Goal: Transaction & Acquisition: Subscribe to service/newsletter

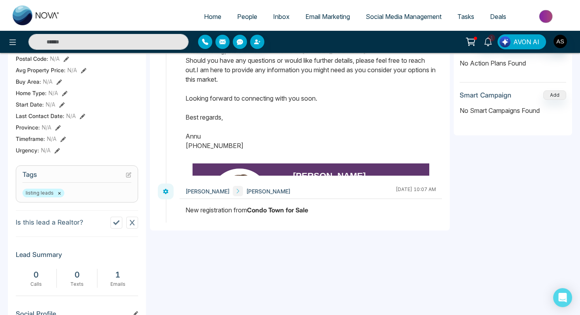
scroll to position [0, 200]
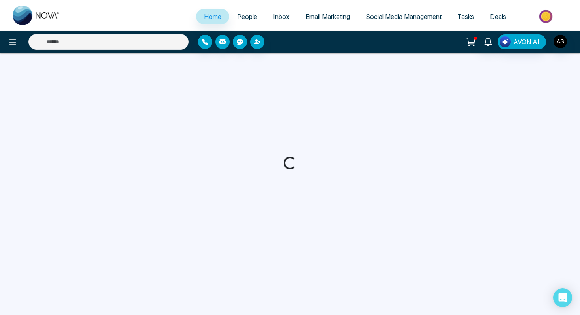
select select "*"
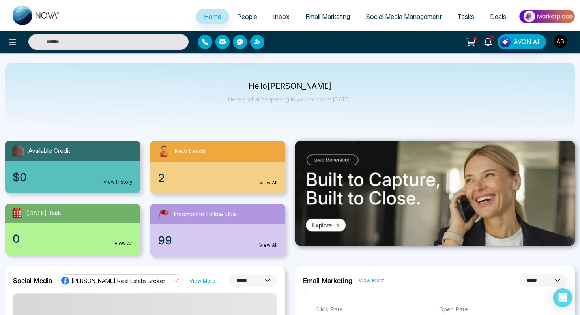
click at [267, 183] on link "View All" at bounding box center [268, 182] width 18 height 7
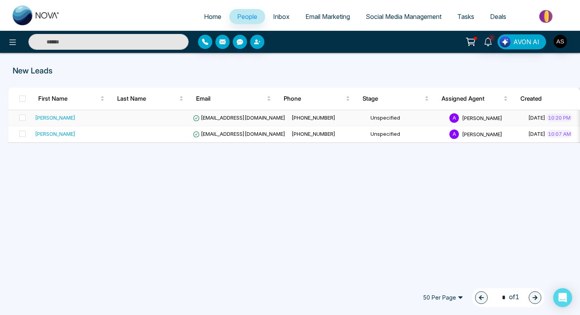
click at [218, 119] on span "[EMAIL_ADDRESS][DOMAIN_NAME]" at bounding box center [239, 117] width 92 height 6
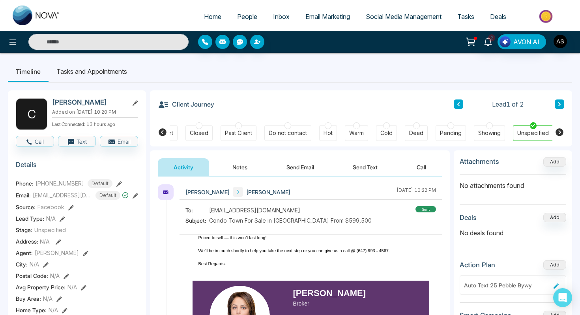
scroll to position [99, 0]
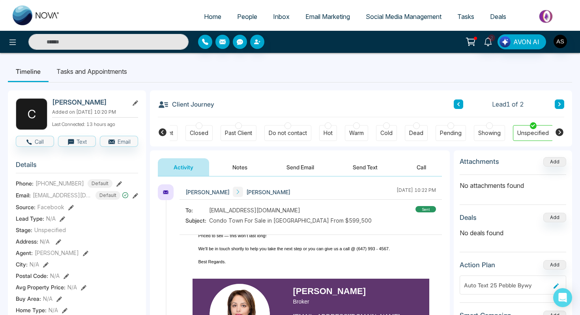
click at [523, 136] on div "Unspecified" at bounding box center [533, 133] width 32 height 8
click at [531, 129] on div at bounding box center [533, 125] width 6 height 7
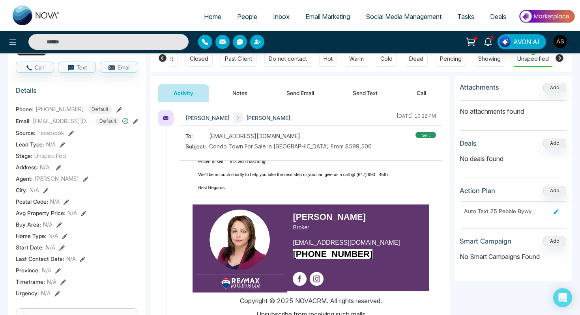
scroll to position [73, 0]
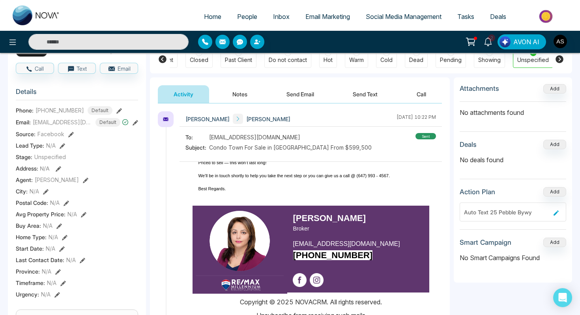
click at [239, 96] on button "Notes" at bounding box center [240, 94] width 47 height 18
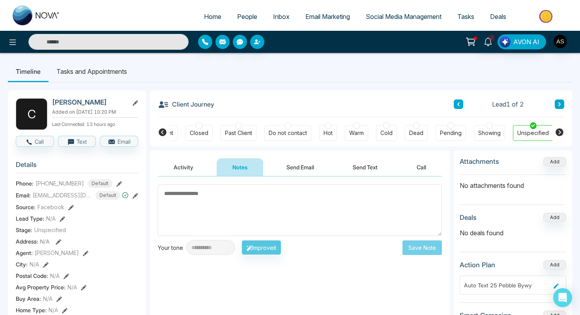
click at [164, 133] on icon at bounding box center [163, 132] width 8 height 8
click at [181, 134] on div "New Lead" at bounding box center [178, 133] width 26 height 8
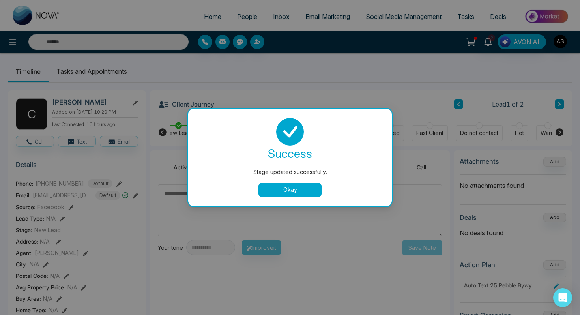
click at [273, 194] on button "Okay" at bounding box center [289, 190] width 63 height 14
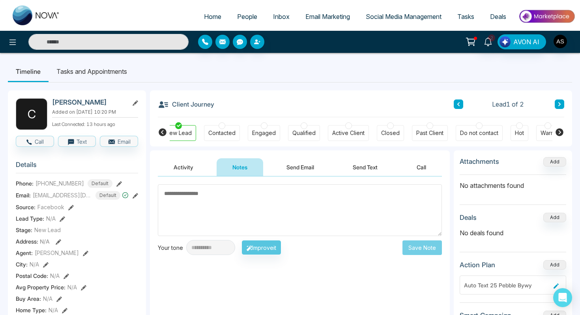
click at [178, 169] on button "Activity" at bounding box center [183, 167] width 51 height 18
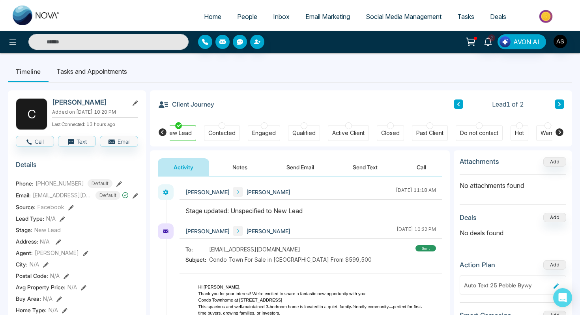
click at [370, 168] on button "Send Text" at bounding box center [365, 167] width 56 height 18
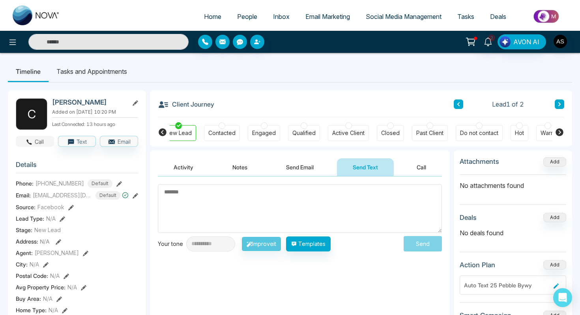
click at [26, 146] on icon "button" at bounding box center [29, 141] width 7 height 7
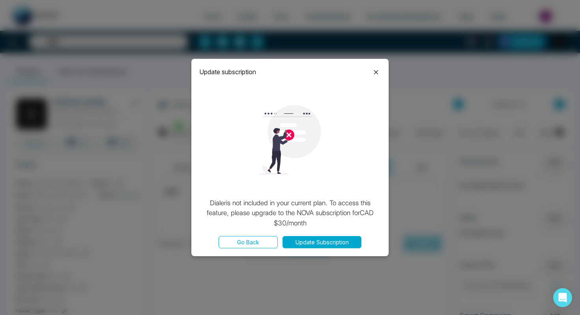
click at [377, 73] on icon at bounding box center [376, 72] width 4 height 4
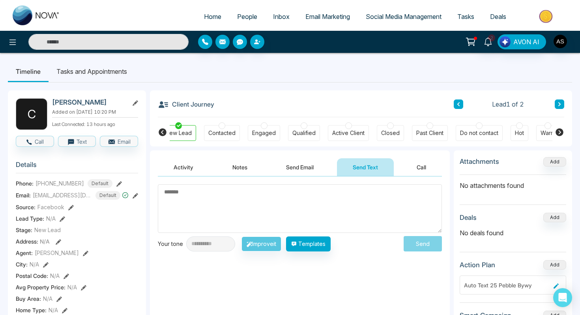
click at [116, 187] on icon at bounding box center [119, 184] width 6 height 6
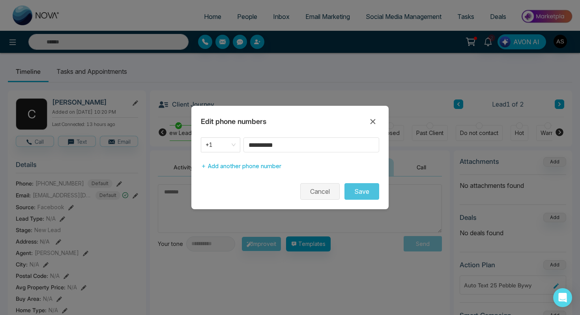
click at [316, 192] on button "Cancel" at bounding box center [319, 191] width 39 height 17
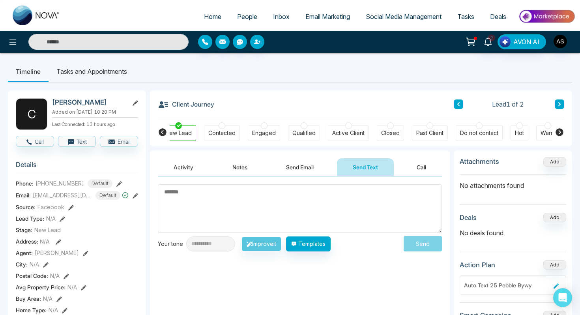
click at [214, 202] on textarea at bounding box center [300, 208] width 284 height 49
click at [559, 133] on icon at bounding box center [559, 132] width 8 height 8
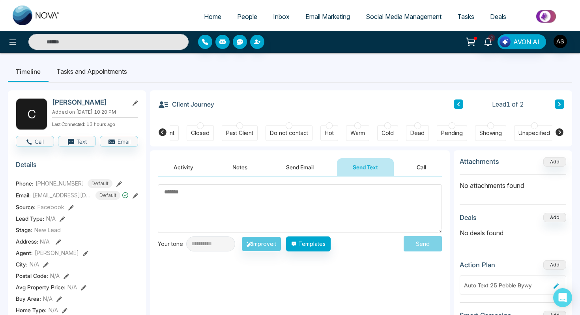
scroll to position [0, 200]
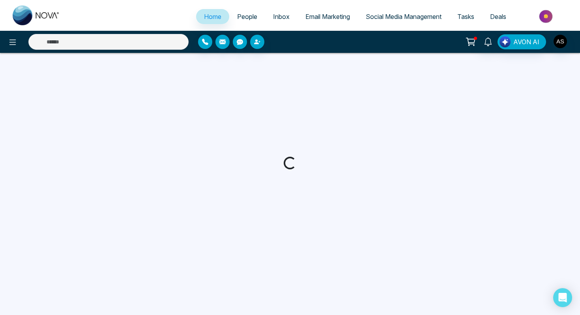
select select "*"
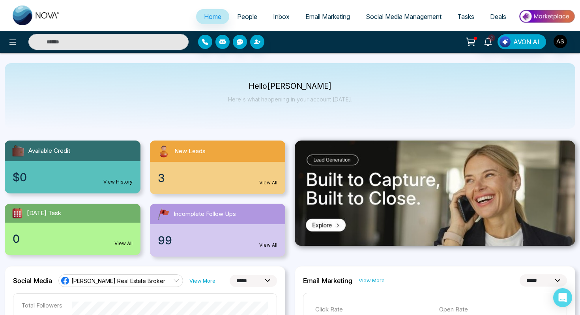
click at [166, 177] on div "3 View All" at bounding box center [218, 178] width 136 height 32
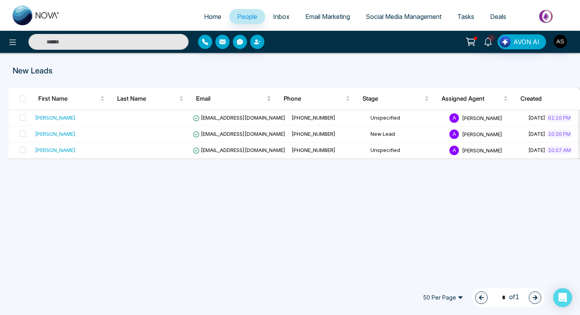
click at [201, 97] on span "Email" at bounding box center [230, 98] width 69 height 9
click at [563, 300] on icon "Open Intercom Messenger" at bounding box center [562, 297] width 10 height 10
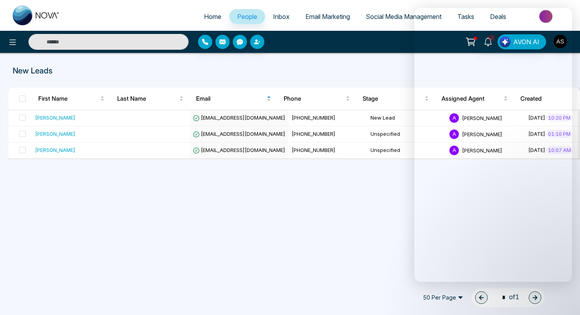
click at [313, 15] on span "Email Marketing" at bounding box center [327, 17] width 45 height 8
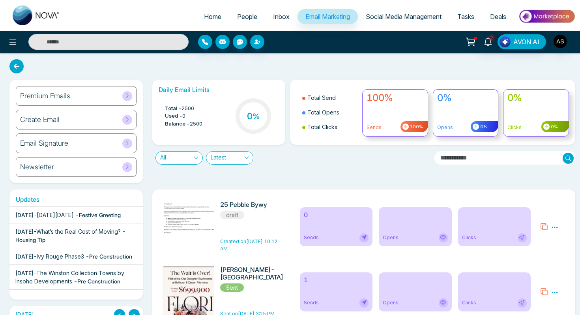
click at [46, 91] on div "Premium Emails" at bounding box center [76, 96] width 121 height 20
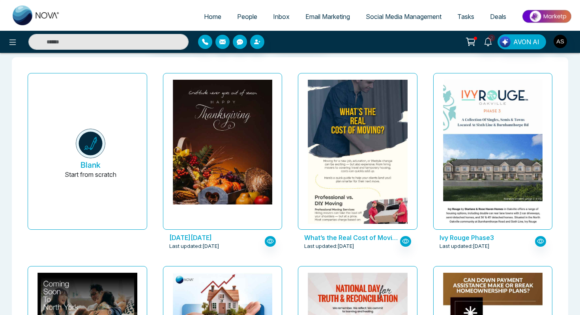
scroll to position [36, 0]
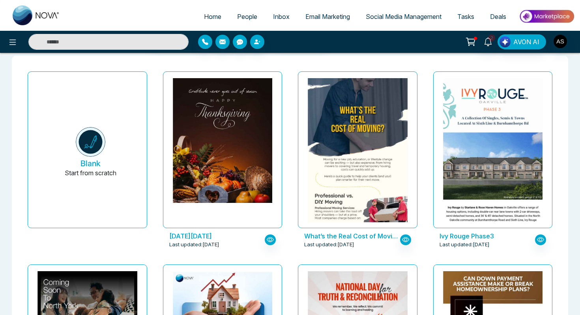
click at [98, 39] on input "text" at bounding box center [108, 42] width 160 height 16
type input "**********"
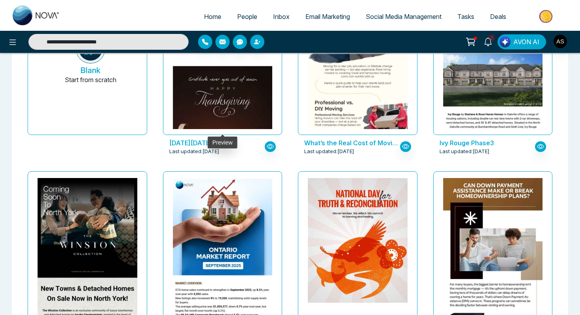
scroll to position [130, 0]
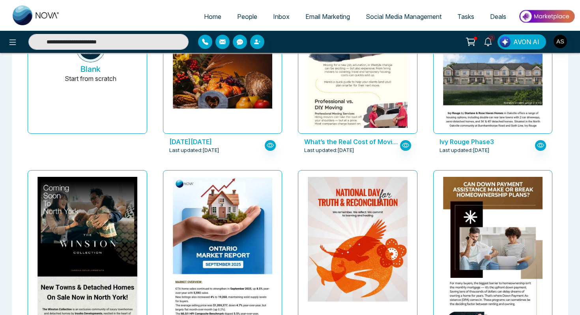
click at [313, 15] on span "Email Marketing" at bounding box center [327, 17] width 45 height 8
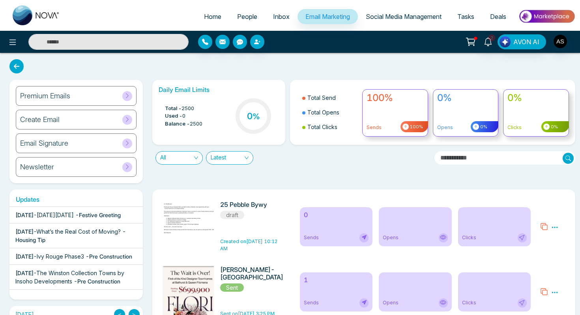
click at [47, 121] on h6 "Create Email" at bounding box center [39, 119] width 39 height 9
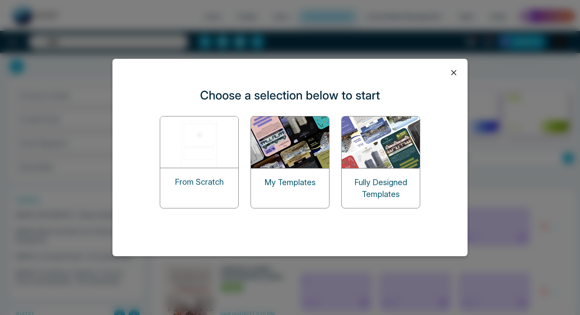
click at [289, 162] on img at bounding box center [290, 142] width 79 height 52
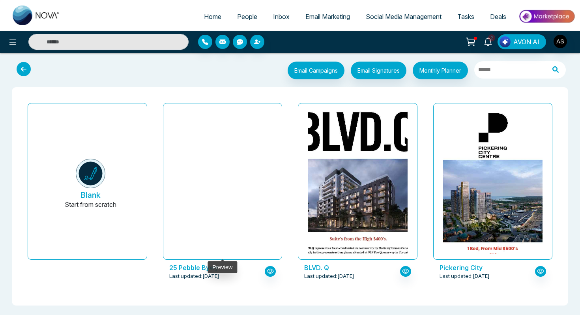
scroll to position [2, 0]
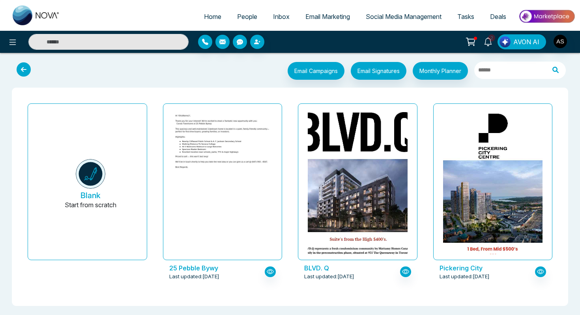
click at [21, 71] on icon at bounding box center [24, 69] width 14 height 14
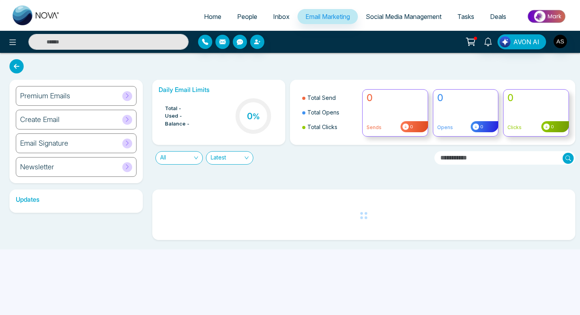
click at [44, 99] on h6 "Premium Emails" at bounding box center [45, 96] width 50 height 9
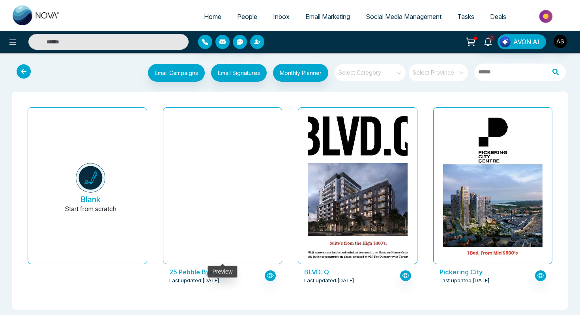
click at [196, 273] on img at bounding box center [222, 304] width 199 height 62
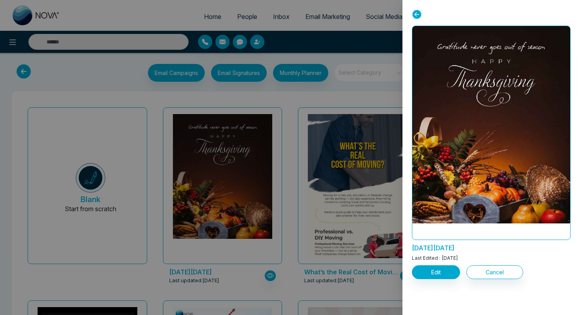
click at [325, 16] on div at bounding box center [290, 157] width 580 height 315
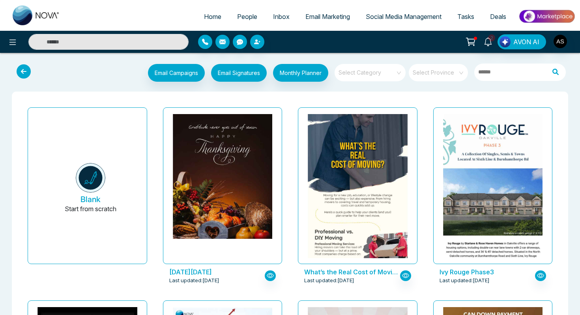
click at [380, 69] on input "search" at bounding box center [367, 70] width 57 height 12
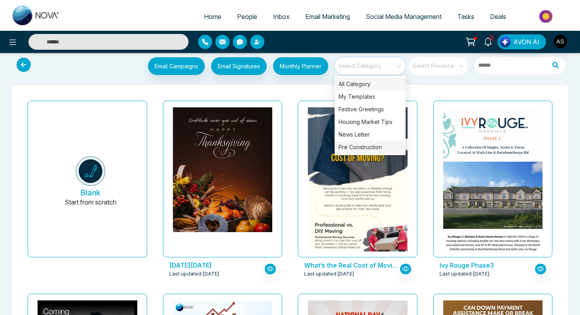
scroll to position [4, 0]
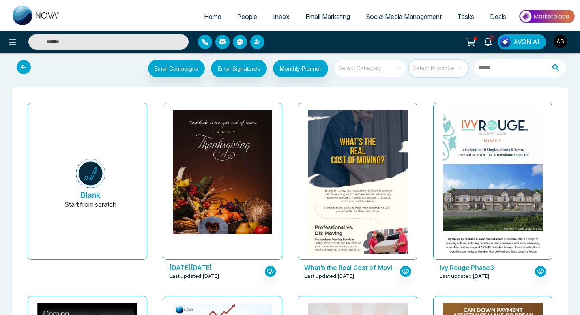
click at [435, 70] on input "search" at bounding box center [435, 66] width 45 height 12
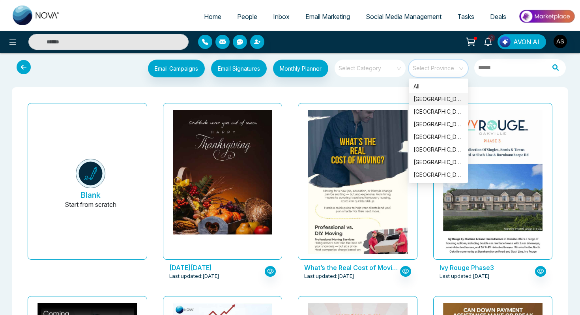
click at [433, 96] on div "[GEOGRAPHIC_DATA]" at bounding box center [438, 99] width 50 height 9
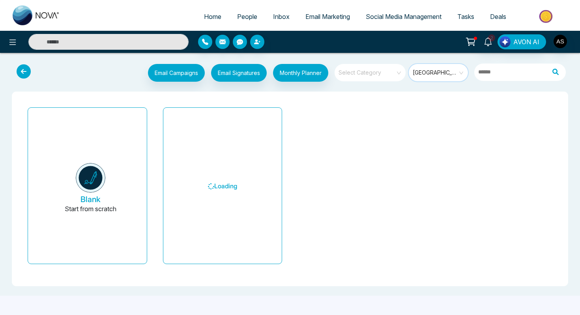
scroll to position [0, 0]
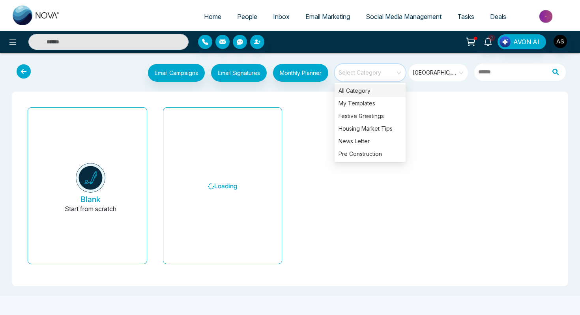
click at [364, 75] on input "search" at bounding box center [367, 70] width 57 height 12
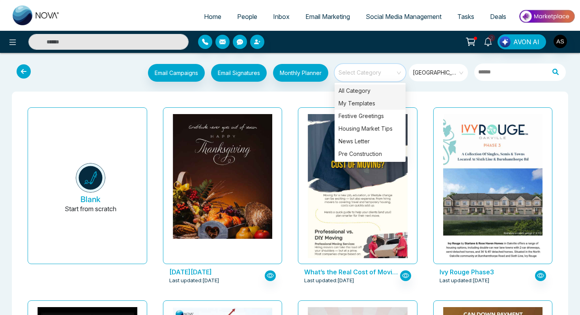
click at [363, 101] on div "My Templates" at bounding box center [369, 103] width 71 height 13
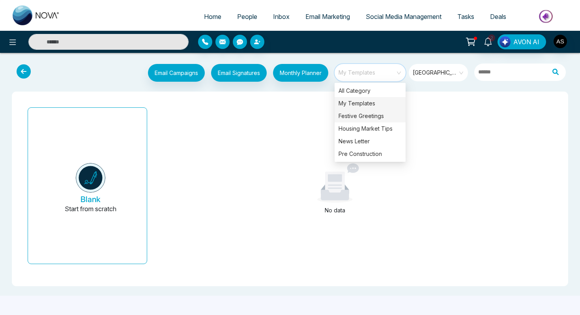
click at [366, 119] on div "Festive Greetings" at bounding box center [369, 116] width 71 height 13
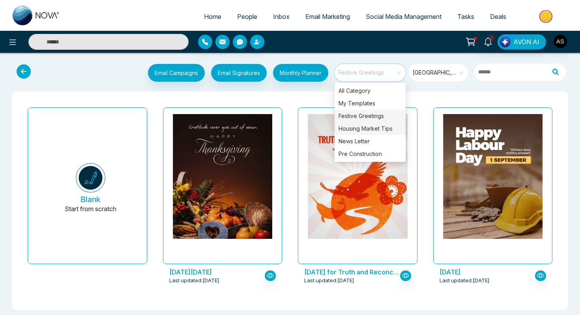
click at [367, 132] on div "Housing Market Tips" at bounding box center [369, 128] width 71 height 13
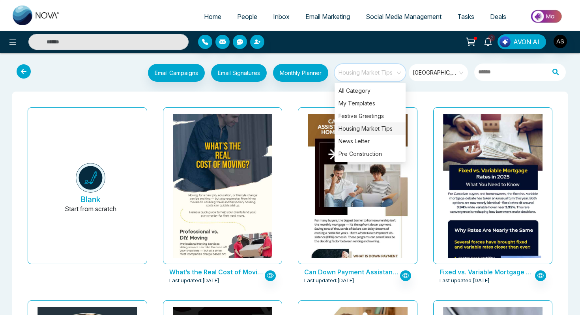
click at [359, 133] on div "Housing Market Tips" at bounding box center [369, 128] width 71 height 13
click at [165, 72] on button "Email Campaigns" at bounding box center [176, 73] width 57 height 18
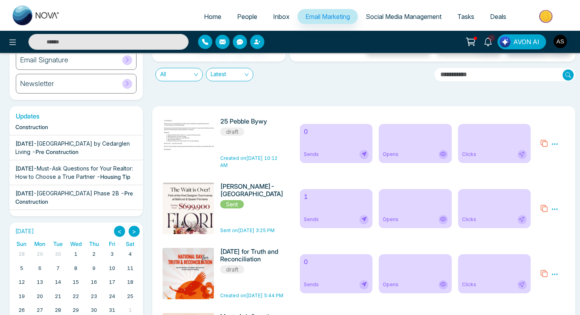
scroll to position [196, 0]
click at [486, 38] on icon at bounding box center [488, 41] width 9 height 9
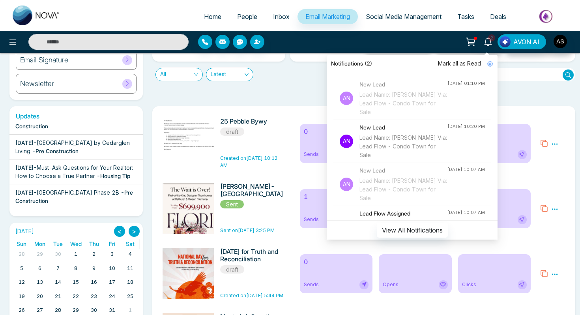
click at [389, 86] on h4 "New Lead" at bounding box center [403, 84] width 88 height 9
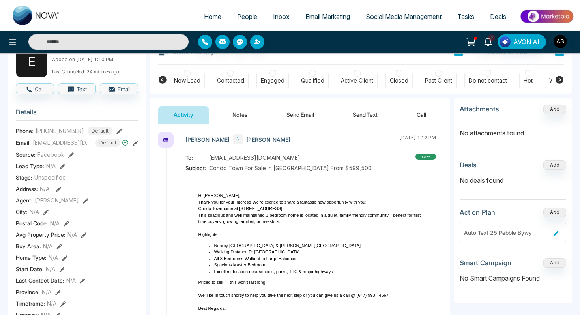
scroll to position [58, 0]
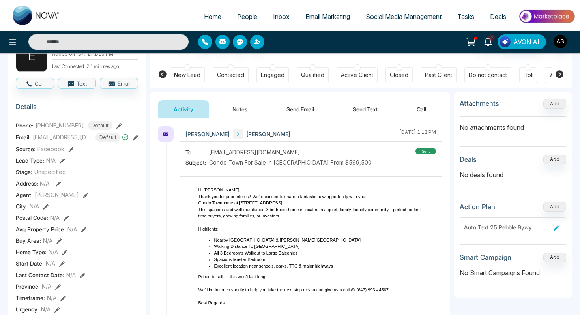
click at [292, 111] on button "Send Email" at bounding box center [300, 109] width 59 height 18
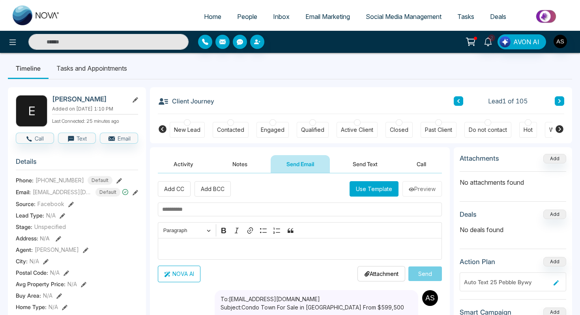
scroll to position [3, 0]
click at [363, 194] on button "Use Template" at bounding box center [373, 188] width 49 height 15
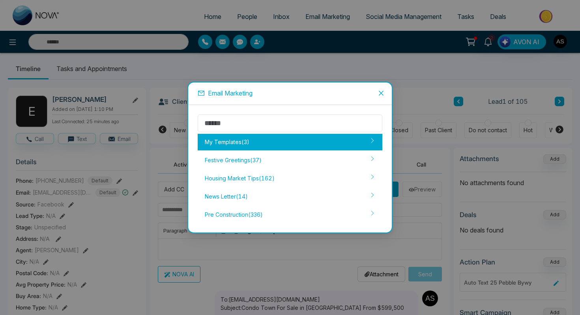
click at [231, 146] on div "My Templates ( 3 )" at bounding box center [290, 142] width 185 height 17
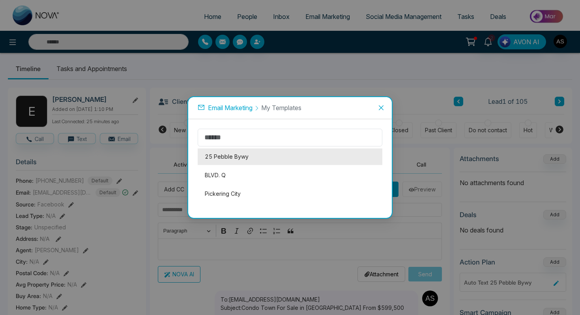
click at [227, 153] on li "25 Pebble Bywy" at bounding box center [290, 156] width 185 height 17
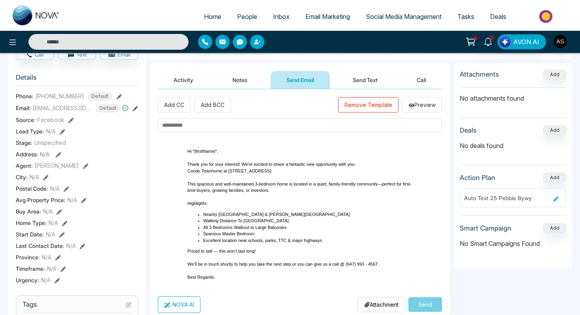
scroll to position [90, 0]
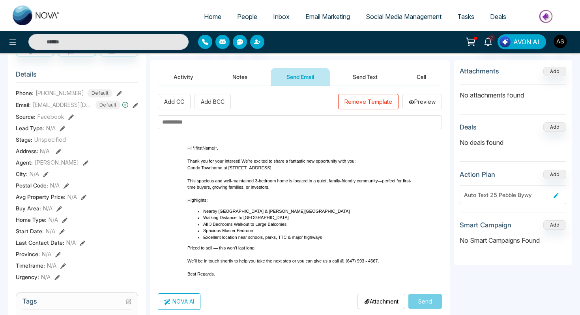
drag, startPoint x: 188, startPoint y: 167, endPoint x: 273, endPoint y: 281, distance: 141.8
click at [273, 281] on td "Hi *|firstName|*, Thank you for your interest! We're excited to share a fantast…" at bounding box center [299, 211] width 237 height 144
click at [230, 195] on p at bounding box center [299, 194] width 225 height 7
drag, startPoint x: 189, startPoint y: 163, endPoint x: 266, endPoint y: 190, distance: 81.2
click at [266, 190] on div "Hi *|firstName|*, Thank you for your interest! We're excited to share a fantast…" at bounding box center [299, 211] width 225 height 133
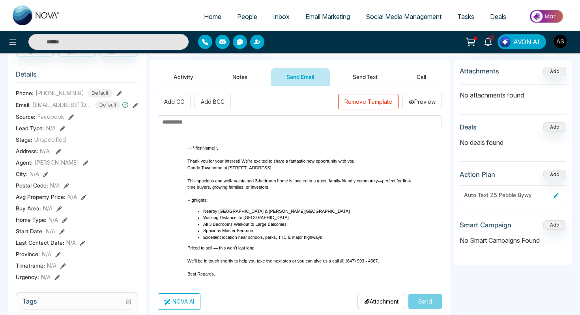
click at [265, 185] on p "This spacious and well-maintained 3-bedroom home is located in a quiet, family-…" at bounding box center [299, 181] width 225 height 20
click at [190, 161] on p "Thank you for your interest! We're excited to share a fantastic new opportunity…" at bounding box center [299, 157] width 225 height 13
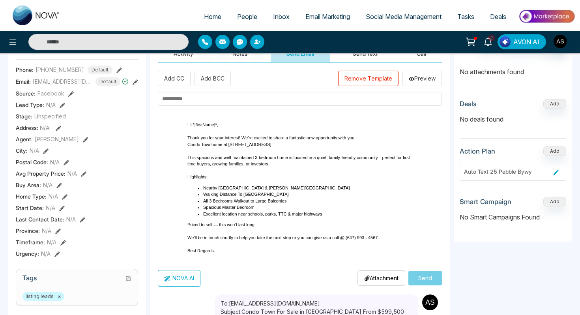
scroll to position [114, 0]
drag, startPoint x: 188, startPoint y: 136, endPoint x: 261, endPoint y: 168, distance: 79.0
click at [261, 168] on div "Hi *|firstName|*, Thank you for your interest! We're excited to share a fantast…" at bounding box center [299, 187] width 225 height 133
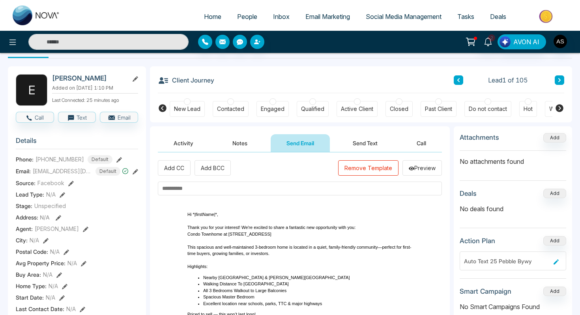
scroll to position [24, 0]
click at [284, 147] on button "Send Email" at bounding box center [300, 144] width 59 height 18
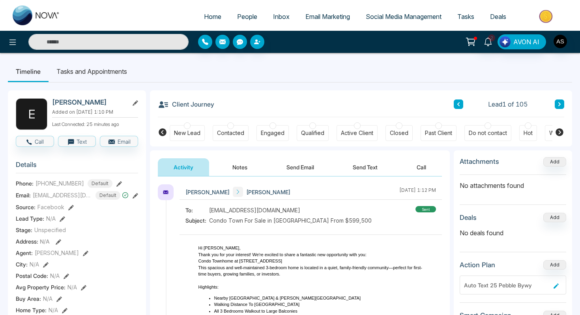
click at [297, 166] on button "Send Email" at bounding box center [300, 167] width 59 height 18
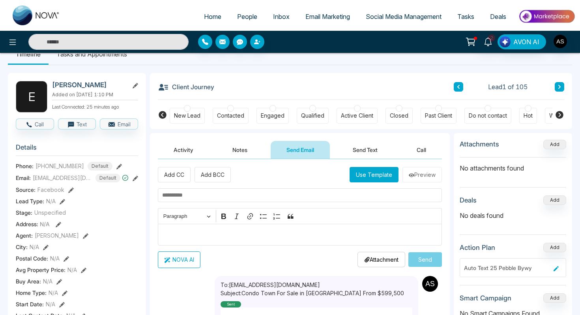
scroll to position [16, 0]
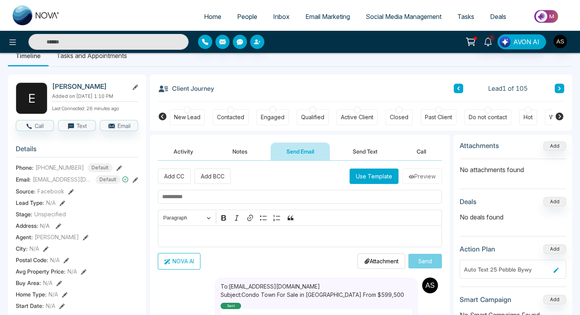
click at [185, 109] on div at bounding box center [187, 109] width 7 height 7
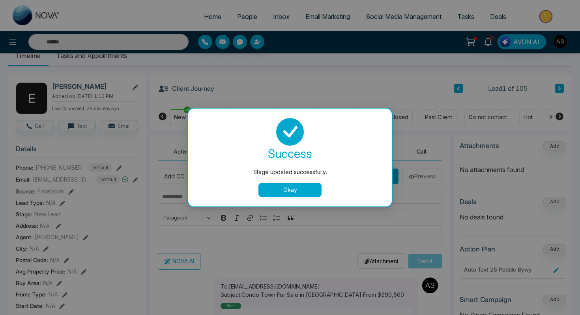
click at [279, 192] on button "Okay" at bounding box center [289, 190] width 63 height 14
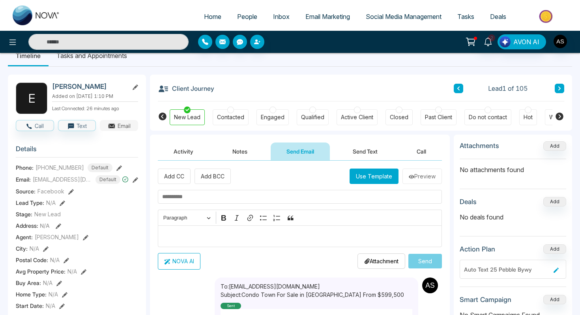
click at [109, 129] on icon "button" at bounding box center [112, 126] width 8 height 8
click at [118, 127] on button "Email" at bounding box center [119, 125] width 38 height 11
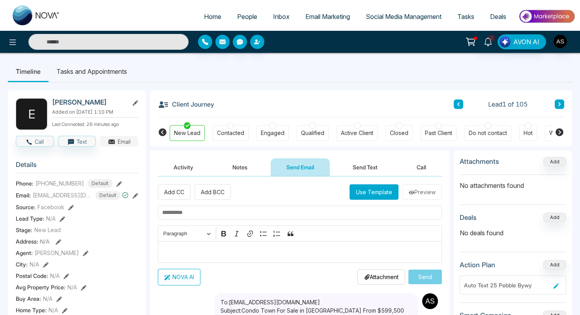
click at [121, 144] on button "Email" at bounding box center [119, 141] width 38 height 11
click at [319, 15] on span "Email Marketing" at bounding box center [327, 17] width 45 height 8
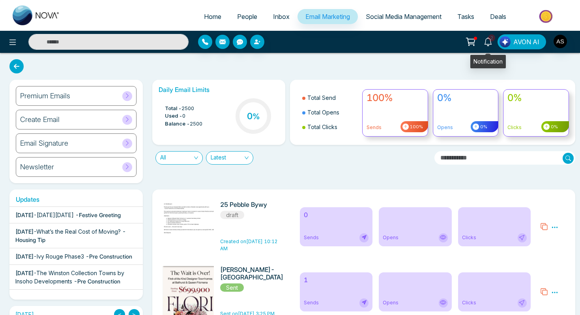
click at [488, 42] on icon at bounding box center [488, 41] width 9 height 9
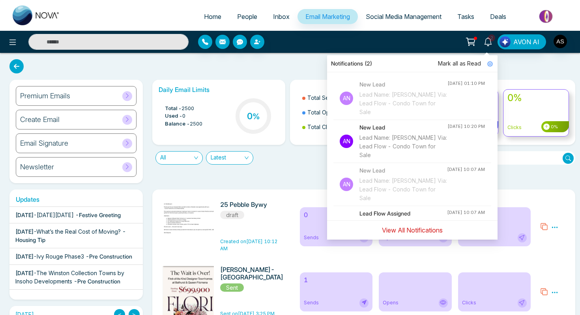
click at [400, 230] on button "View All Notifications" at bounding box center [412, 229] width 71 height 15
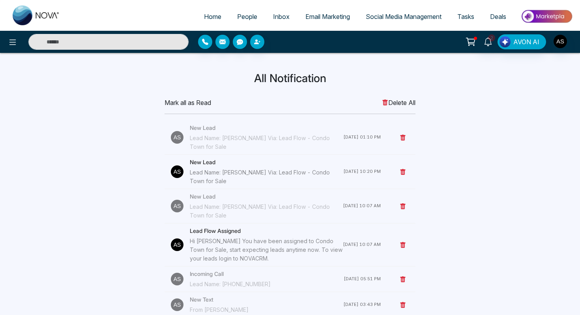
click at [317, 17] on span "Email Marketing" at bounding box center [327, 17] width 45 height 8
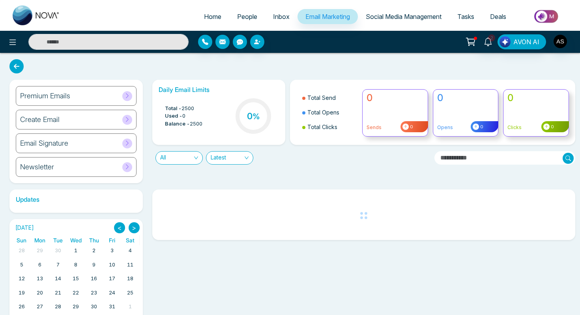
click at [74, 97] on div "Premium Emails" at bounding box center [76, 96] width 121 height 20
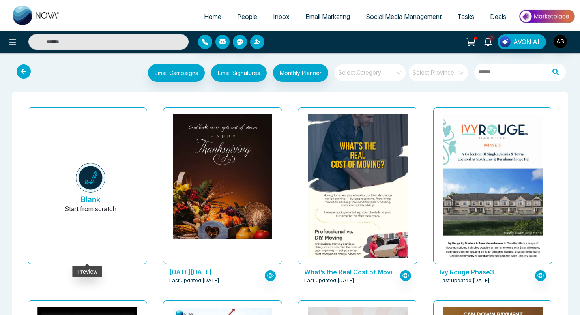
click at [69, 131] on button "Blank Start from scratch" at bounding box center [91, 188] width 100 height 149
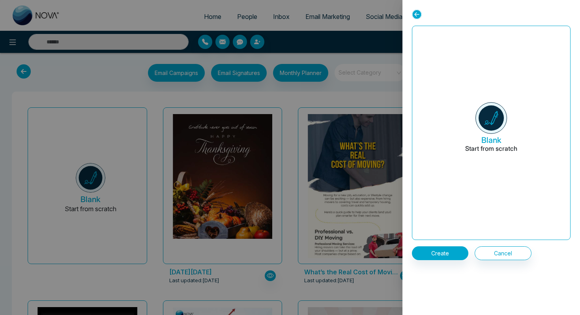
click at [429, 56] on h6 "Blank Start from scratch" at bounding box center [491, 132] width 158 height 213
click at [440, 251] on button "Create" at bounding box center [440, 253] width 56 height 14
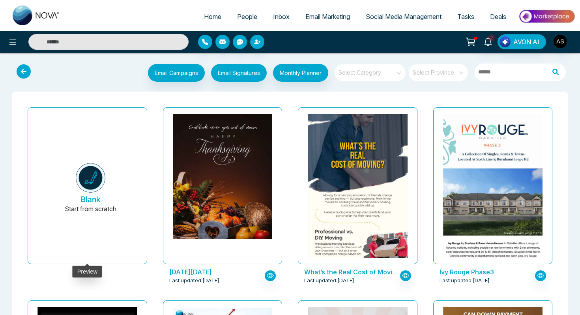
click at [92, 189] on img at bounding box center [91, 178] width 30 height 30
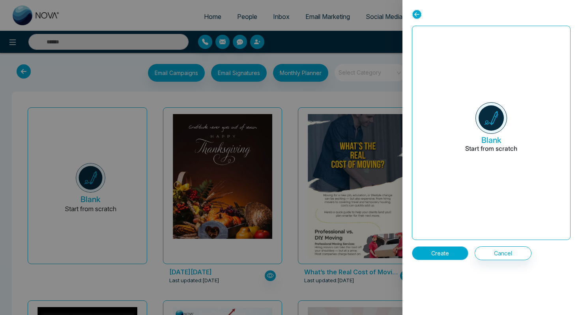
click at [431, 256] on button "Create" at bounding box center [440, 253] width 56 height 14
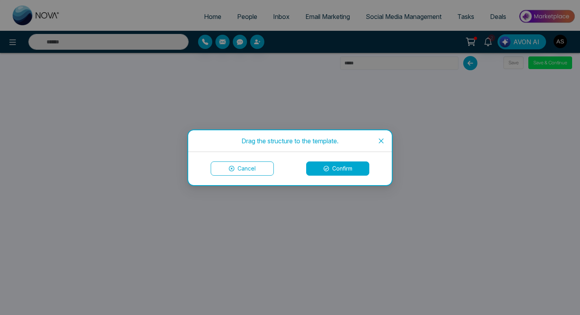
click at [254, 171] on button "Cancel" at bounding box center [242, 168] width 63 height 14
click at [339, 172] on button "Confirm" at bounding box center [337, 168] width 63 height 14
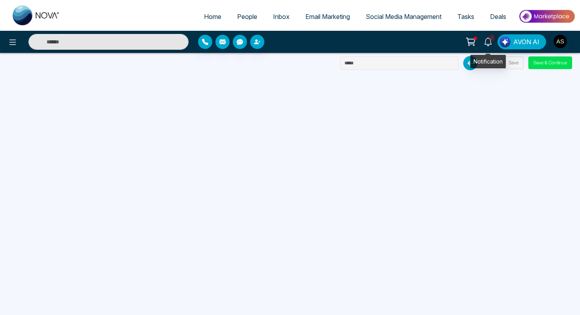
click at [487, 43] on icon at bounding box center [488, 41] width 9 height 9
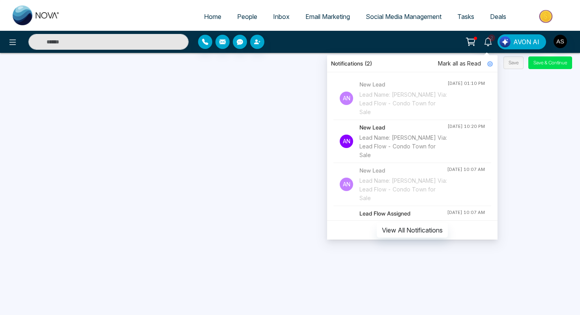
click at [421, 100] on div "Lead Name: [PERSON_NAME] Via: Lead Flow - Condo Town for Sale" at bounding box center [403, 103] width 88 height 26
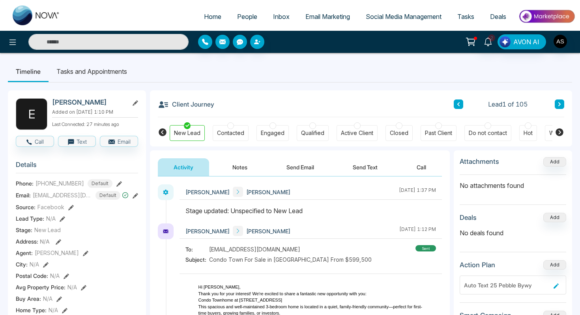
click at [294, 168] on button "Send Email" at bounding box center [300, 167] width 59 height 18
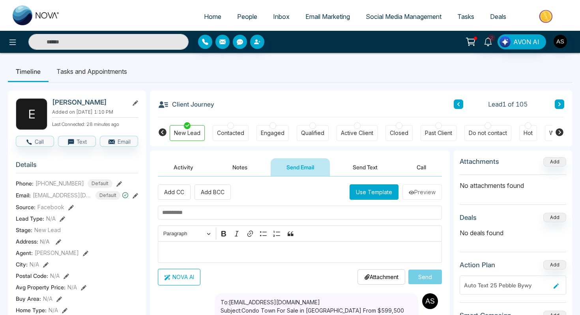
click at [209, 256] on p "Editor editing area: main" at bounding box center [300, 251] width 276 height 9
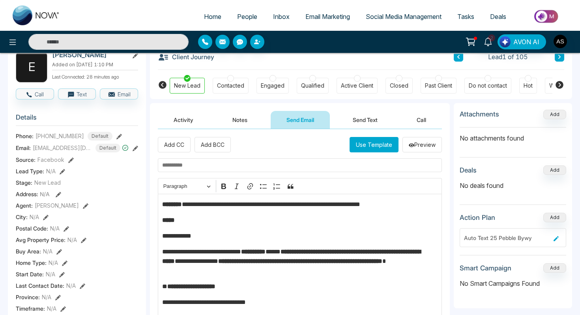
scroll to position [38, 0]
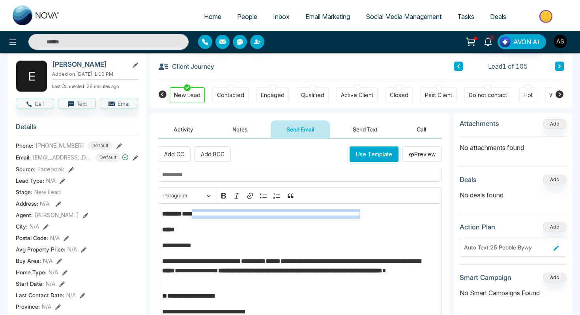
drag, startPoint x: 196, startPoint y: 214, endPoint x: 300, endPoint y: 221, distance: 104.0
copy p "**********"
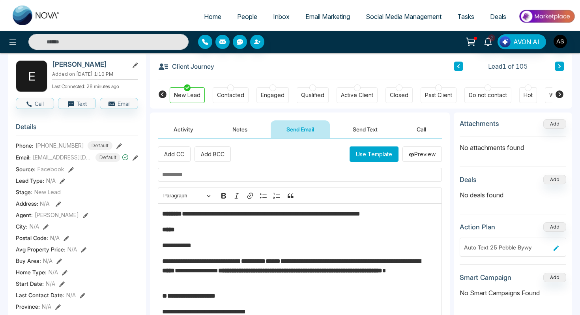
click at [196, 177] on input "text" at bounding box center [300, 175] width 284 height 14
paste input "**********"
type input "**********"
click at [206, 246] on p "**********" at bounding box center [300, 245] width 276 height 9
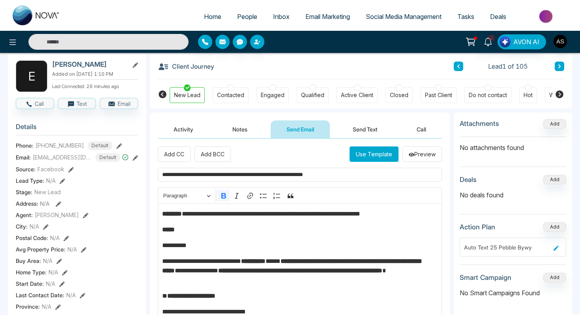
click at [188, 232] on p "*****" at bounding box center [300, 229] width 276 height 9
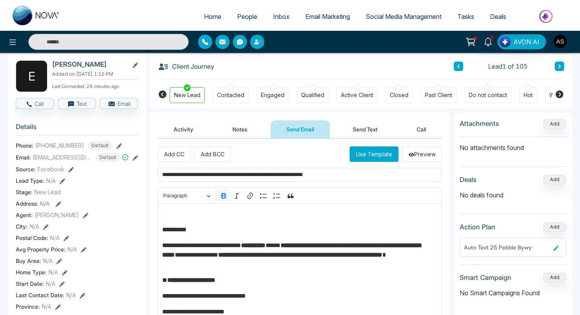
click at [363, 245] on strong "**********" at bounding box center [291, 249] width 258 height 15
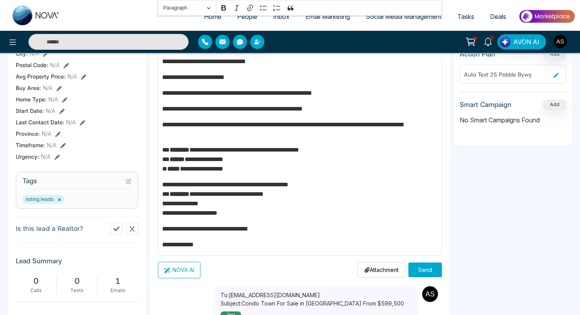
scroll to position [212, 0]
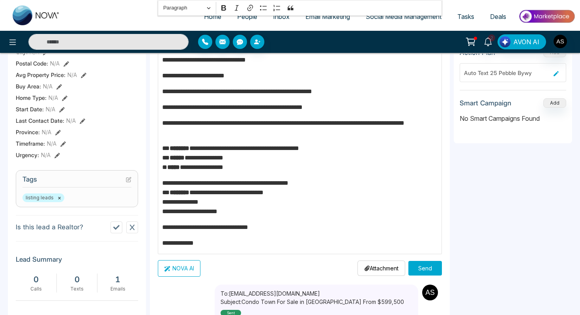
click at [229, 211] on p "**********" at bounding box center [300, 197] width 276 height 38
click at [237, 211] on p "**********" at bounding box center [300, 197] width 276 height 38
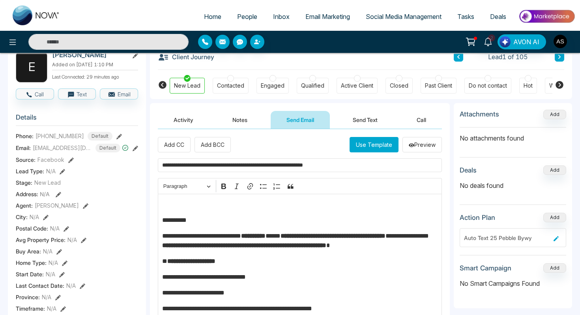
scroll to position [43, 0]
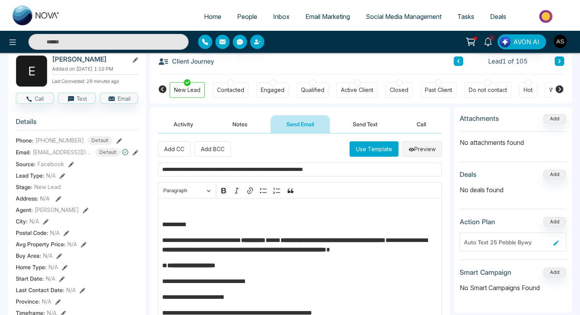
click at [418, 150] on button "Preview" at bounding box center [421, 148] width 39 height 15
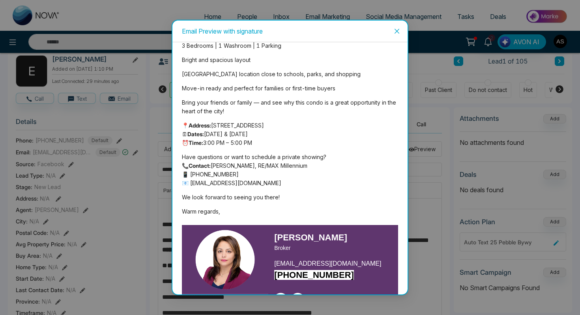
scroll to position [121, 0]
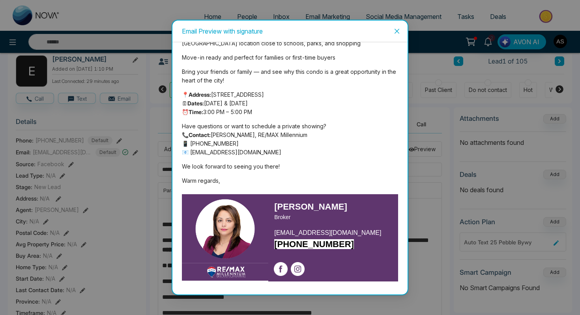
drag, startPoint x: 183, startPoint y: 74, endPoint x: 309, endPoint y: 178, distance: 163.7
click at [309, 178] on div "Dear [PERSON_NAME] You’re invited to join us for an Open House this [DATE] & [D…" at bounding box center [290, 60] width 216 height 248
click at [395, 31] on icon "close" at bounding box center [397, 31] width 6 height 6
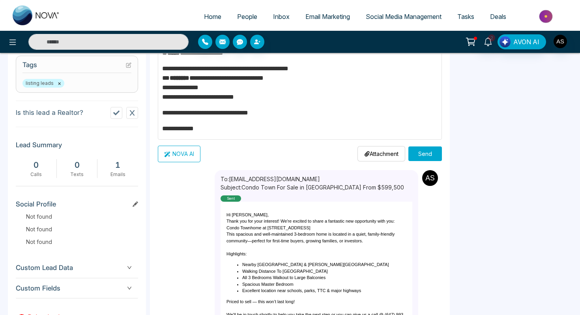
scroll to position [359, 0]
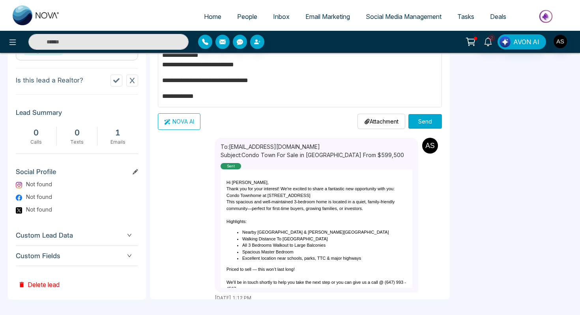
click at [422, 121] on button "Send" at bounding box center [425, 121] width 34 height 15
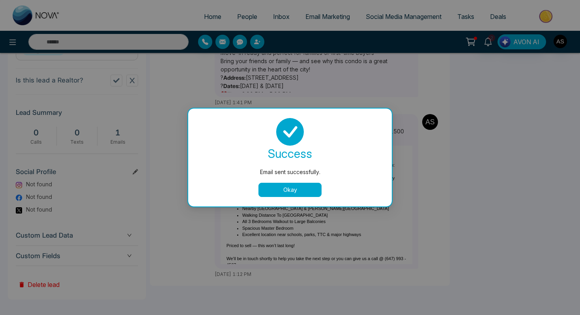
click at [286, 189] on button "Okay" at bounding box center [289, 190] width 63 height 14
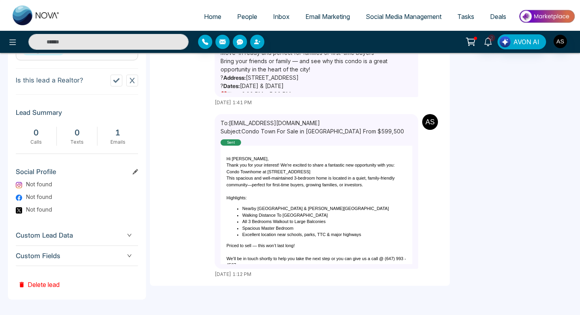
click at [317, 13] on span "Email Marketing" at bounding box center [327, 17] width 45 height 8
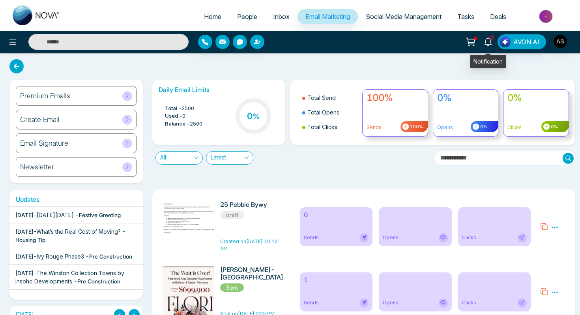
click at [490, 39] on span "2" at bounding box center [491, 37] width 7 height 7
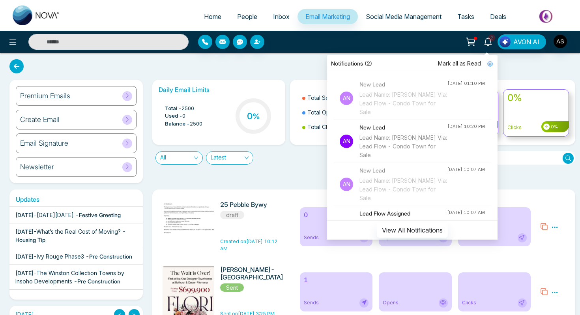
click at [471, 41] on icon at bounding box center [470, 41] width 11 height 11
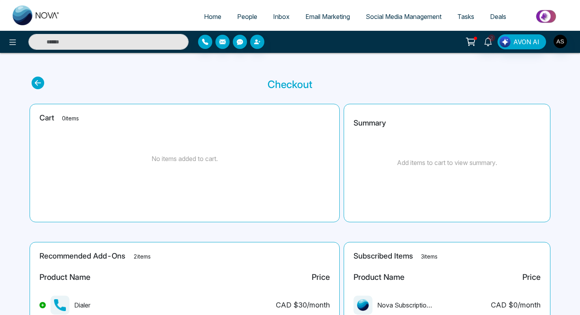
click at [237, 18] on span "People" at bounding box center [247, 17] width 20 height 8
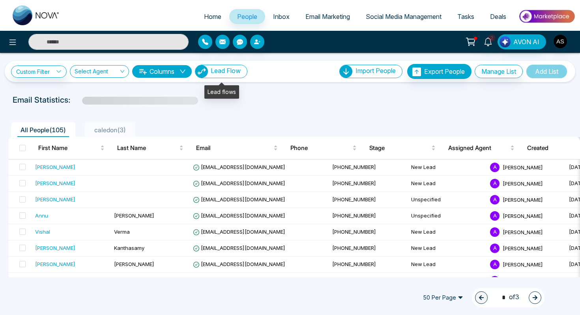
click at [204, 71] on img "button" at bounding box center [201, 71] width 13 height 13
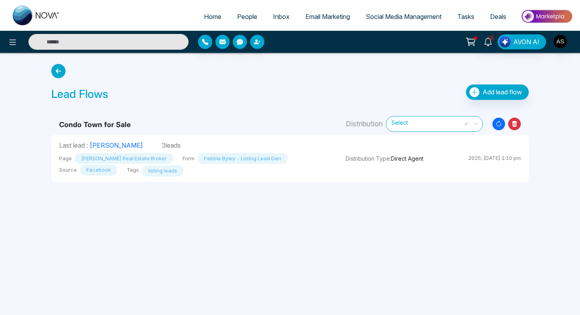
click at [323, 15] on span "Email Marketing" at bounding box center [327, 17] width 45 height 8
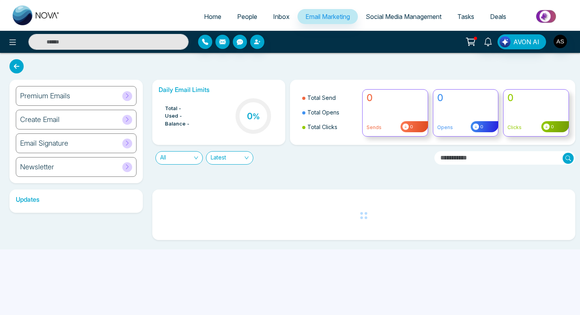
click at [243, 19] on span "People" at bounding box center [247, 17] width 20 height 8
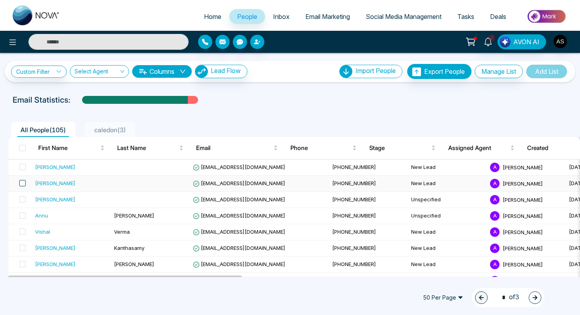
click at [22, 181] on span at bounding box center [22, 183] width 6 height 6
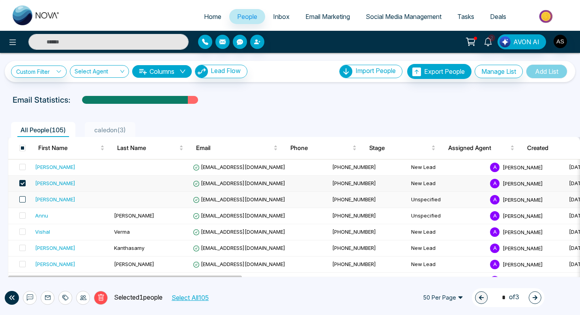
click at [24, 198] on span at bounding box center [22, 199] width 6 height 6
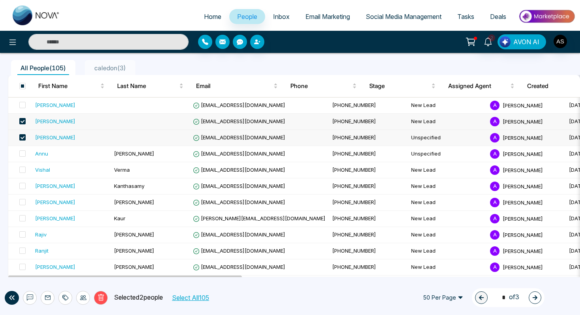
scroll to position [62, 0]
click at [49, 297] on icon at bounding box center [48, 297] width 6 height 6
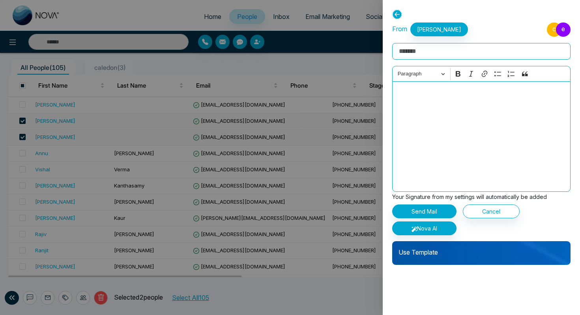
click at [401, 95] on p "Editor editing area: main" at bounding box center [481, 92] width 170 height 9
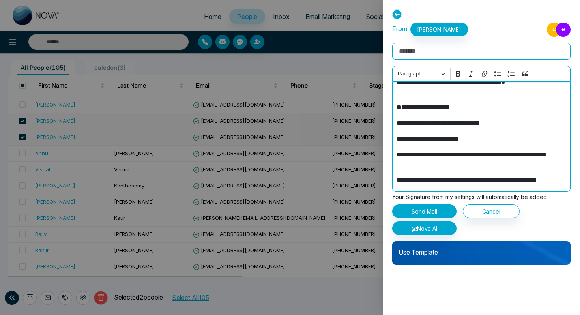
scroll to position [0, 0]
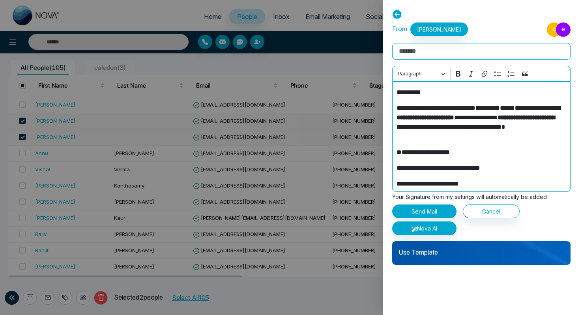
click at [437, 91] on p "**********" at bounding box center [481, 92] width 170 height 9
click at [550, 31] on span "c" at bounding box center [554, 29] width 15 height 14
click at [393, 15] on icon at bounding box center [397, 14] width 10 height 10
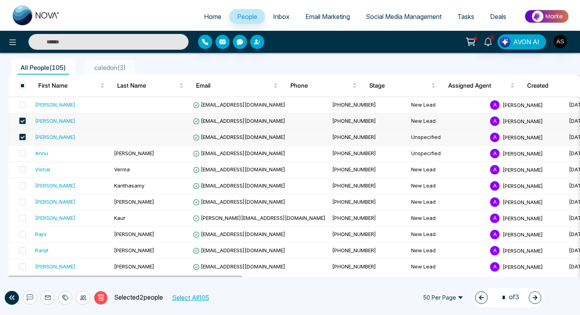
click at [24, 137] on span at bounding box center [22, 137] width 6 height 6
click at [48, 299] on icon at bounding box center [48, 297] width 6 height 6
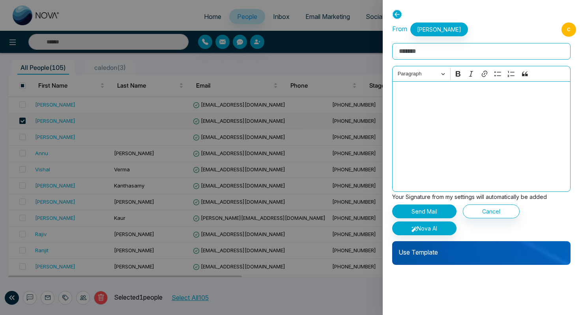
click at [405, 95] on p "Editor editing area: main" at bounding box center [481, 92] width 170 height 9
click at [394, 15] on icon at bounding box center [397, 14] width 10 height 10
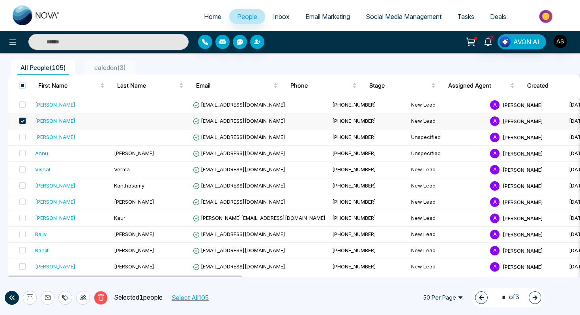
click at [43, 121] on div "[PERSON_NAME]" at bounding box center [55, 121] width 40 height 8
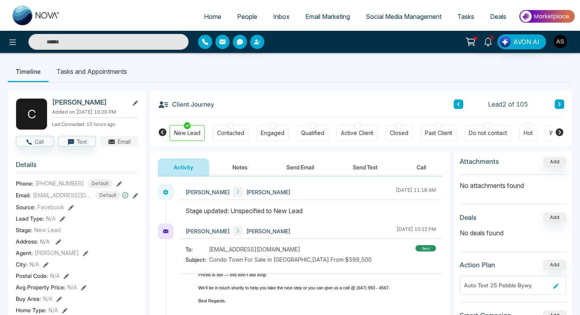
click at [115, 146] on icon "button" at bounding box center [112, 142] width 8 height 8
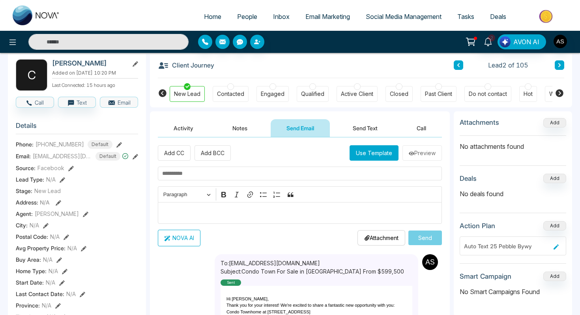
scroll to position [44, 0]
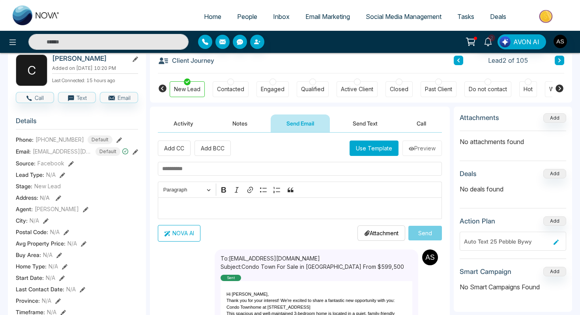
click at [172, 209] on p "Editor editing area: main" at bounding box center [300, 207] width 276 height 9
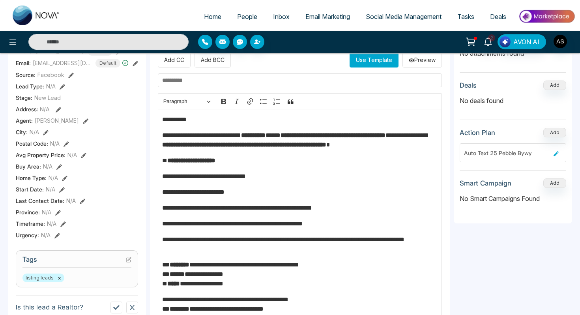
scroll to position [131, 0]
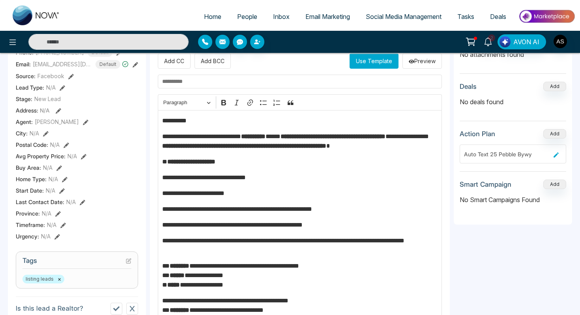
click at [196, 121] on p "**********" at bounding box center [300, 120] width 276 height 9
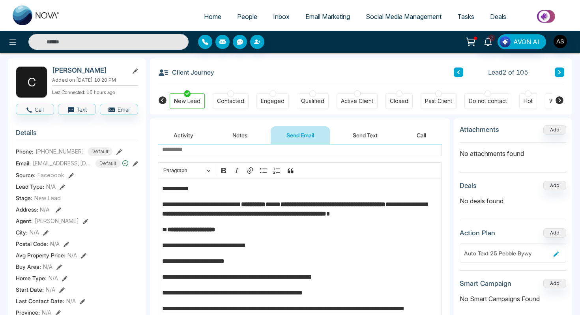
scroll to position [19, 0]
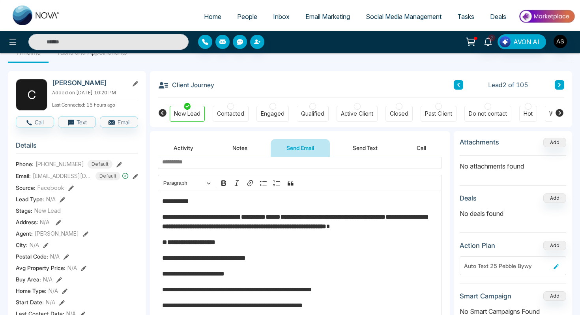
click at [178, 159] on input "text" at bounding box center [300, 162] width 284 height 14
click at [166, 161] on input "**********" at bounding box center [300, 162] width 284 height 14
click at [232, 162] on input "**********" at bounding box center [300, 162] width 284 height 14
click at [267, 164] on input "**********" at bounding box center [300, 162] width 284 height 14
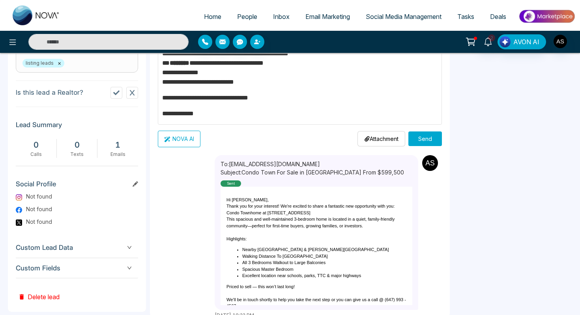
scroll to position [364, 0]
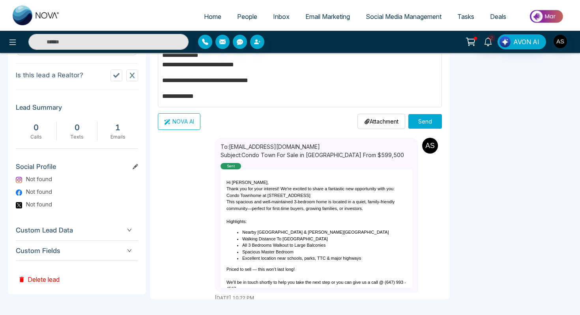
type input "**********"
click at [416, 122] on button "Send" at bounding box center [425, 121] width 34 height 15
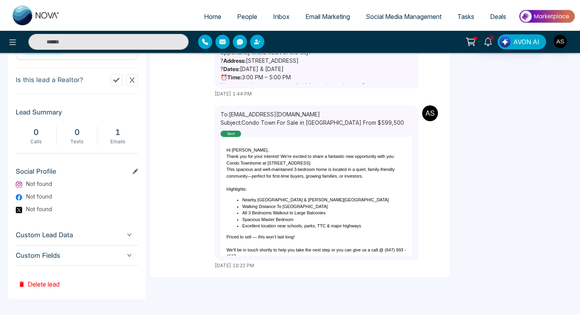
scroll to position [0, 0]
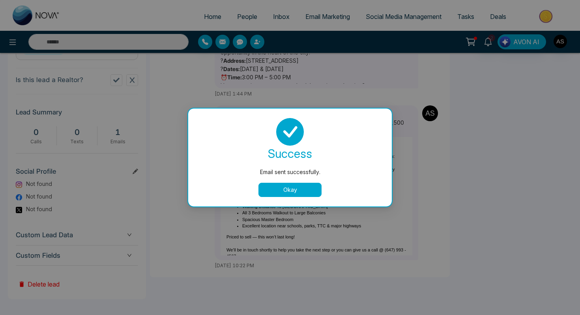
click at [284, 192] on button "Okay" at bounding box center [289, 190] width 63 height 14
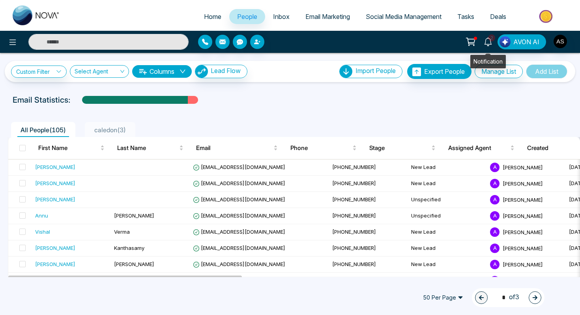
click at [490, 44] on icon at bounding box center [487, 41] width 7 height 9
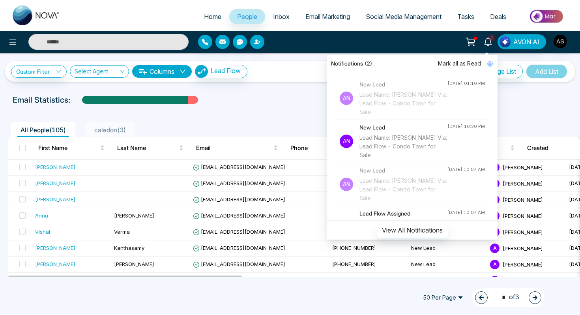
click at [474, 40] on icon at bounding box center [470, 41] width 11 height 11
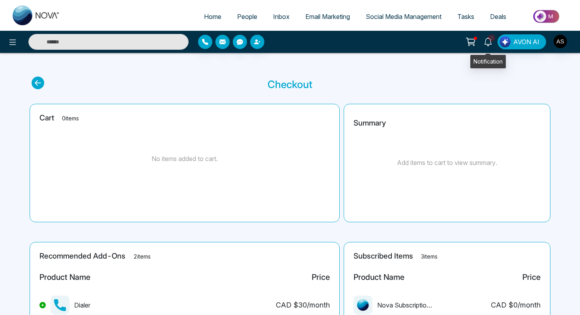
click at [489, 41] on icon at bounding box center [488, 41] width 9 height 9
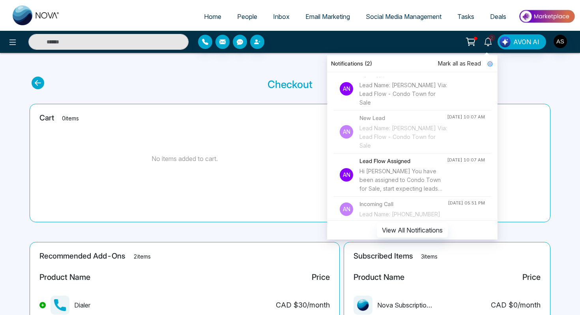
scroll to position [55, 0]
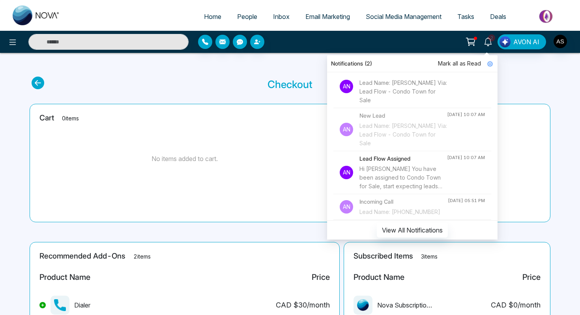
click at [384, 127] on div "Lead Name: [PERSON_NAME] Via: Lead Flow - Condo Town for Sale" at bounding box center [403, 134] width 88 height 26
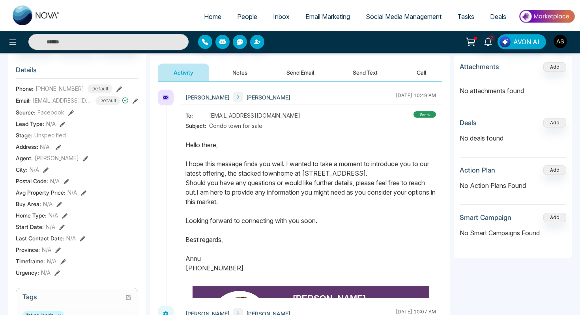
click at [304, 75] on button "Send Email" at bounding box center [300, 73] width 59 height 18
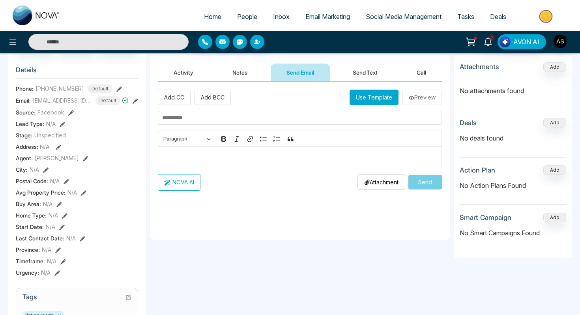
click at [197, 157] on p "Editor editing area: main" at bounding box center [300, 156] width 276 height 9
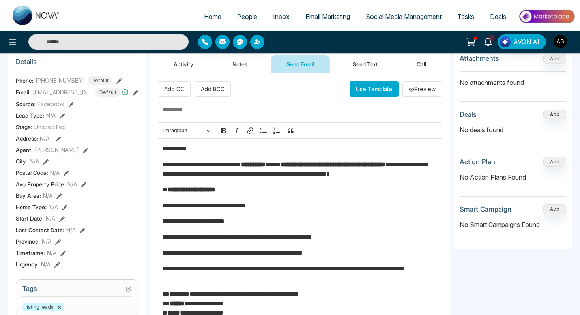
scroll to position [102, 0]
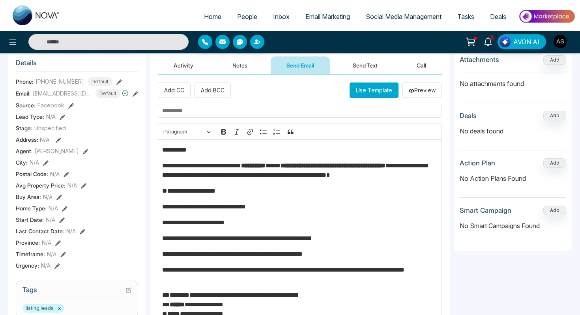
click at [198, 153] on p "**********" at bounding box center [300, 149] width 276 height 9
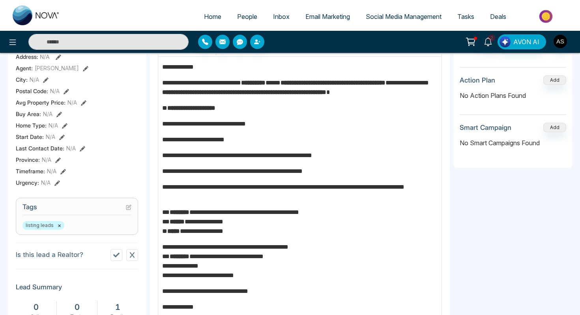
scroll to position [183, 0]
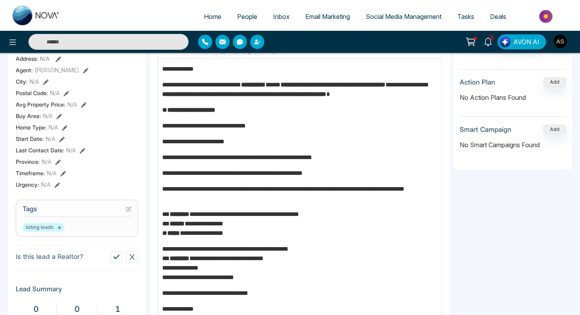
click at [364, 160] on p "**********" at bounding box center [300, 157] width 276 height 9
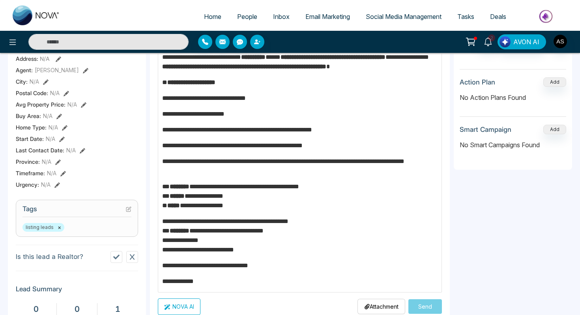
scroll to position [31, 0]
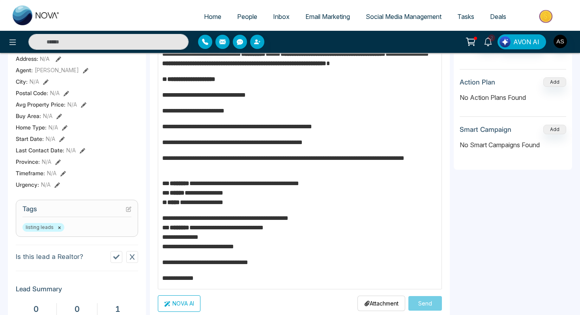
click at [355, 233] on p "**********" at bounding box center [300, 232] width 276 height 38
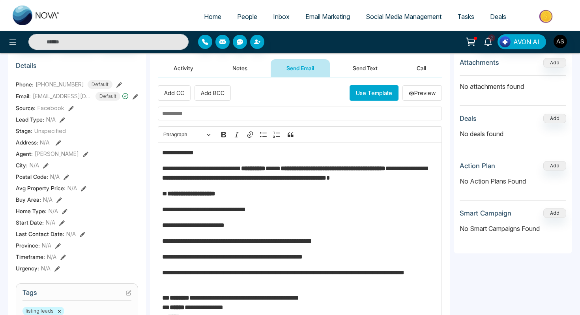
scroll to position [97, 0]
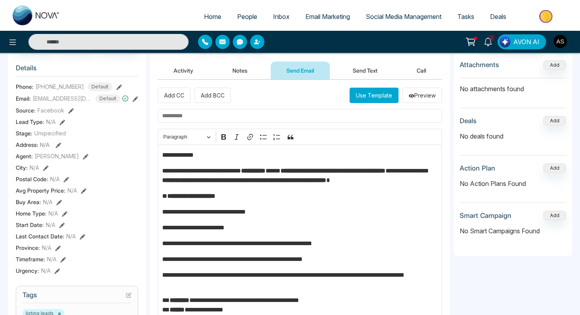
click at [214, 112] on input "text" at bounding box center [300, 116] width 284 height 14
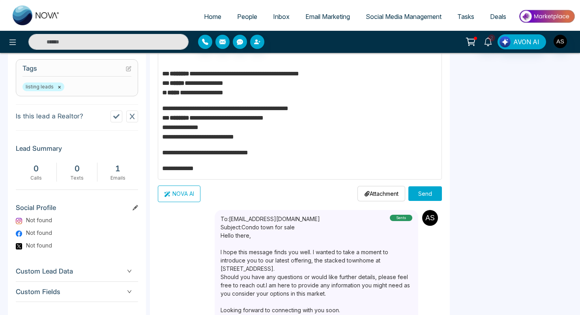
scroll to position [323, 0]
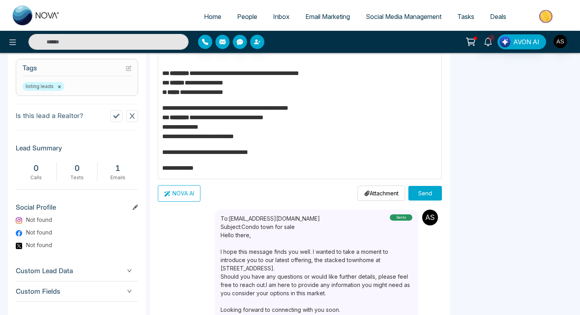
type input "**********"
click at [432, 196] on button "Send" at bounding box center [425, 193] width 34 height 15
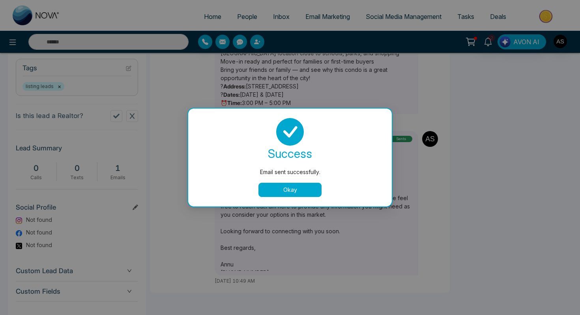
click at [276, 192] on button "Okay" at bounding box center [289, 190] width 63 height 14
